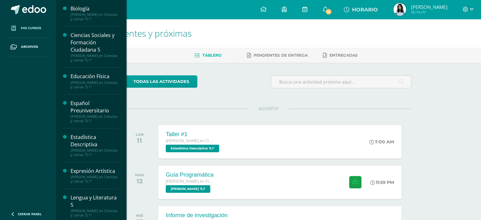
click at [43, 26] on link "Mis cursos" at bounding box center [28, 28] width 46 height 19
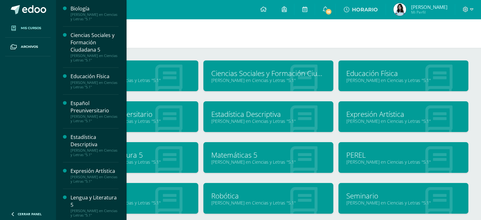
click at [399, 12] on img at bounding box center [400, 9] width 13 height 13
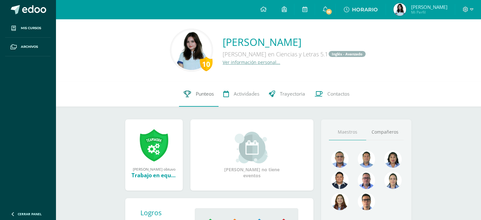
click at [184, 95] on icon at bounding box center [187, 93] width 7 height 7
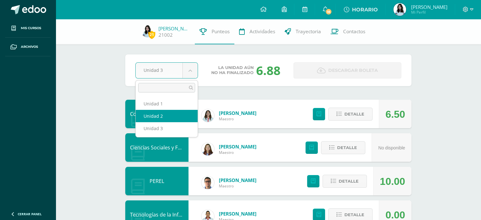
select select "Unidad 2"
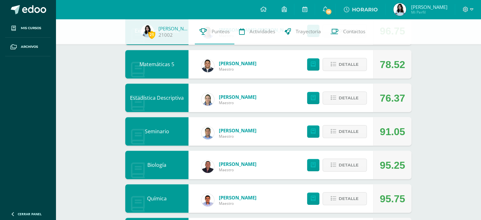
scroll to position [253, 0]
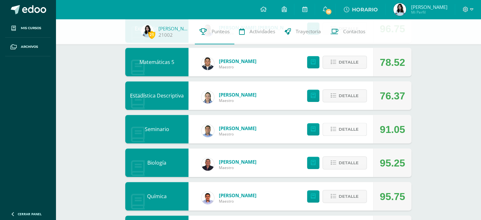
click at [333, 129] on icon at bounding box center [333, 129] width 5 height 5
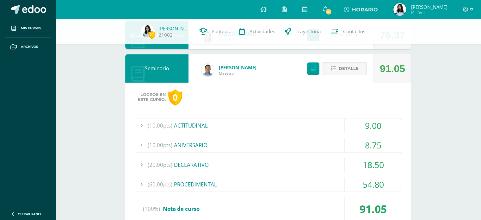
scroll to position [316, 0]
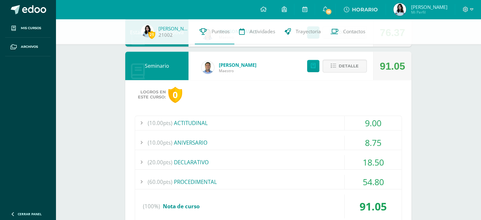
click at [202, 123] on div "(10.00pts) ACTITUDINAL" at bounding box center [268, 123] width 267 height 14
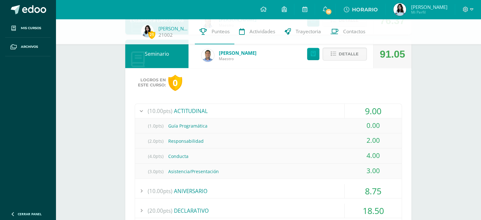
scroll to position [348, 0]
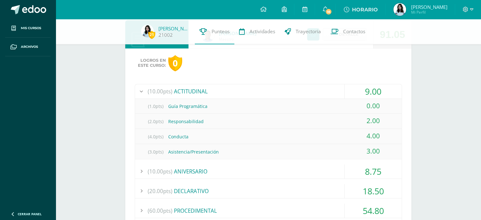
click at [198, 106] on div "(1.0pts) Guía Programática" at bounding box center [268, 106] width 267 height 14
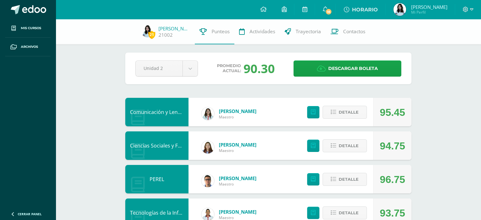
scroll to position [0, 0]
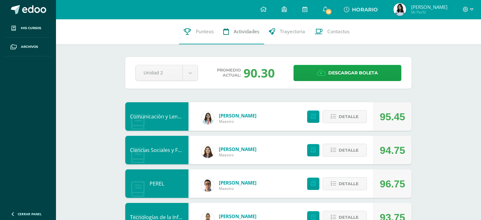
click at [248, 29] on span "Actividades" at bounding box center [247, 31] width 26 height 7
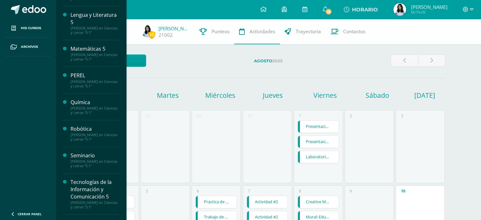
scroll to position [190, 0]
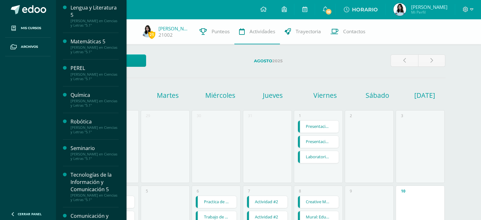
click at [89, 145] on div "Seminario" at bounding box center [95, 148] width 48 height 7
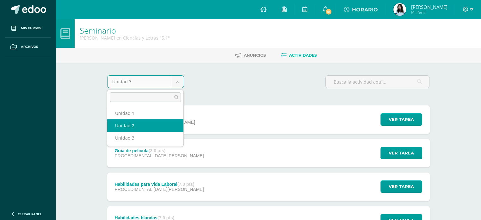
select select "Unidad 2"
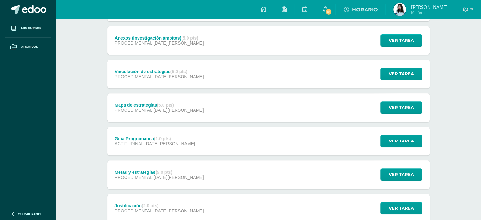
scroll to position [253, 0]
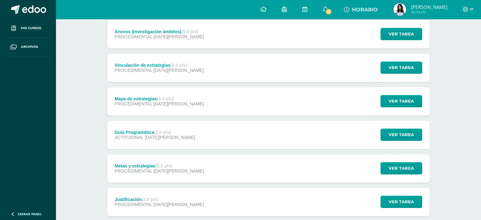
click at [141, 130] on div "Guía Programática (1.0 pts)" at bounding box center [155, 132] width 80 height 5
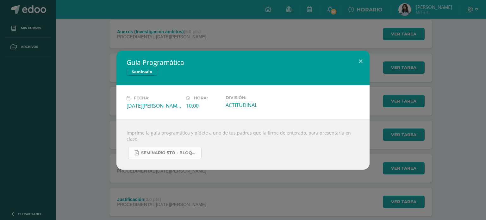
click at [188, 150] on span "Seminario 5to - Bloque 2 - 2025.pdf" at bounding box center [169, 152] width 57 height 5
click at [206, 42] on div "Guía Programática Seminario Fecha: Martes 06 de Mayo Hora: 10:00 División: ACTI…" at bounding box center [243, 110] width 486 height 220
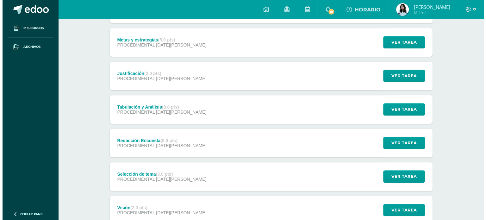
scroll to position [380, 0]
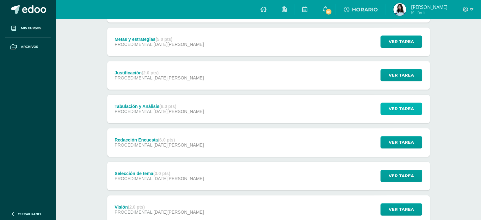
click at [397, 105] on span "Ver tarea" at bounding box center [401, 109] width 25 height 12
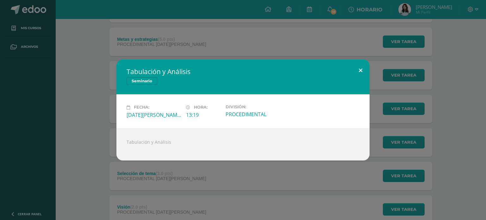
click at [354, 69] on button at bounding box center [361, 70] width 18 height 22
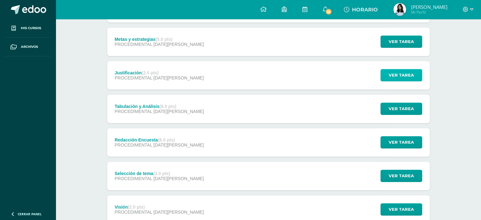
click at [414, 74] on button "Ver tarea" at bounding box center [402, 75] width 42 height 12
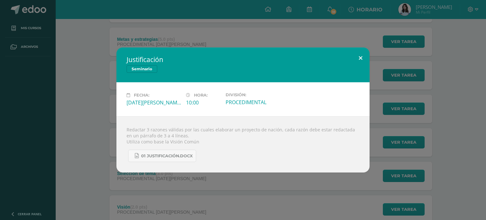
click at [361, 57] on button at bounding box center [361, 58] width 18 height 22
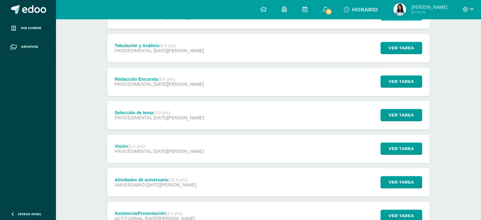
scroll to position [443, 0]
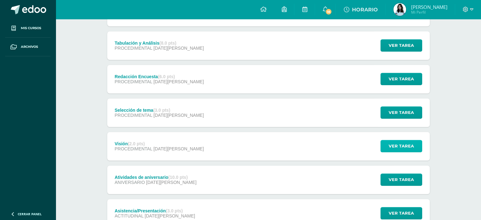
click at [408, 145] on span "Ver tarea" at bounding box center [401, 146] width 25 height 12
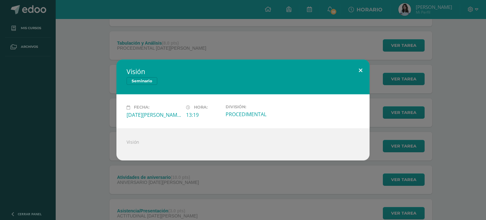
click at [363, 69] on button at bounding box center [361, 70] width 18 height 22
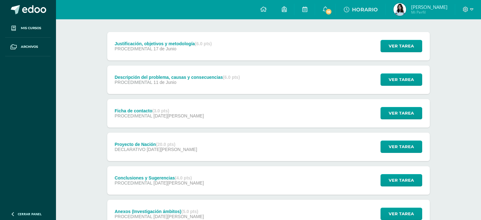
scroll to position [63, 0]
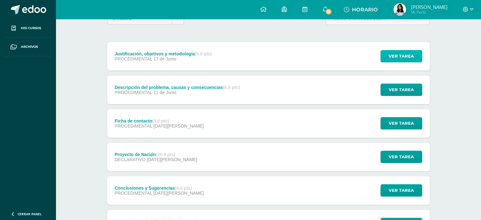
click at [417, 55] on button "Ver tarea" at bounding box center [402, 56] width 42 height 12
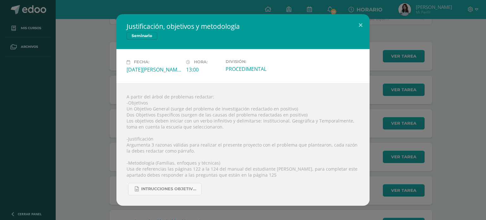
click at [307, 7] on div "Justificación, objetivos y metodología Seminario Fecha: Martes 17 de Junio Hora…" at bounding box center [243, 110] width 486 height 220
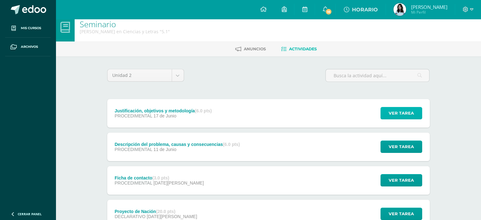
scroll to position [0, 0]
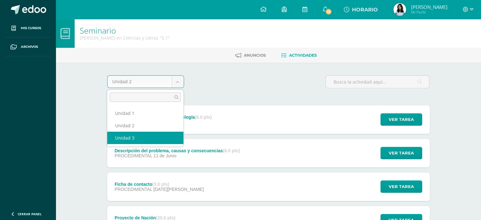
select select "Unidad 3"
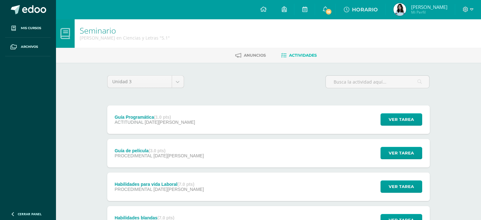
click at [167, 130] on div "Guía Programática (1.0 pts) ACTITUDINAL [DATE][PERSON_NAME]" at bounding box center [155, 119] width 96 height 28
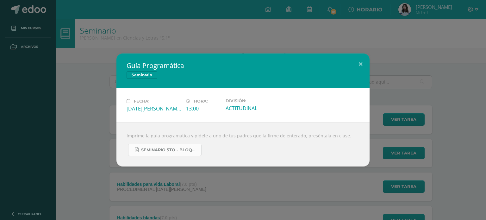
click at [171, 154] on link "Seminario 5to - Bloque 3 - 2025.pdf" at bounding box center [164, 150] width 73 height 12
